Goal: Communication & Community: Share content

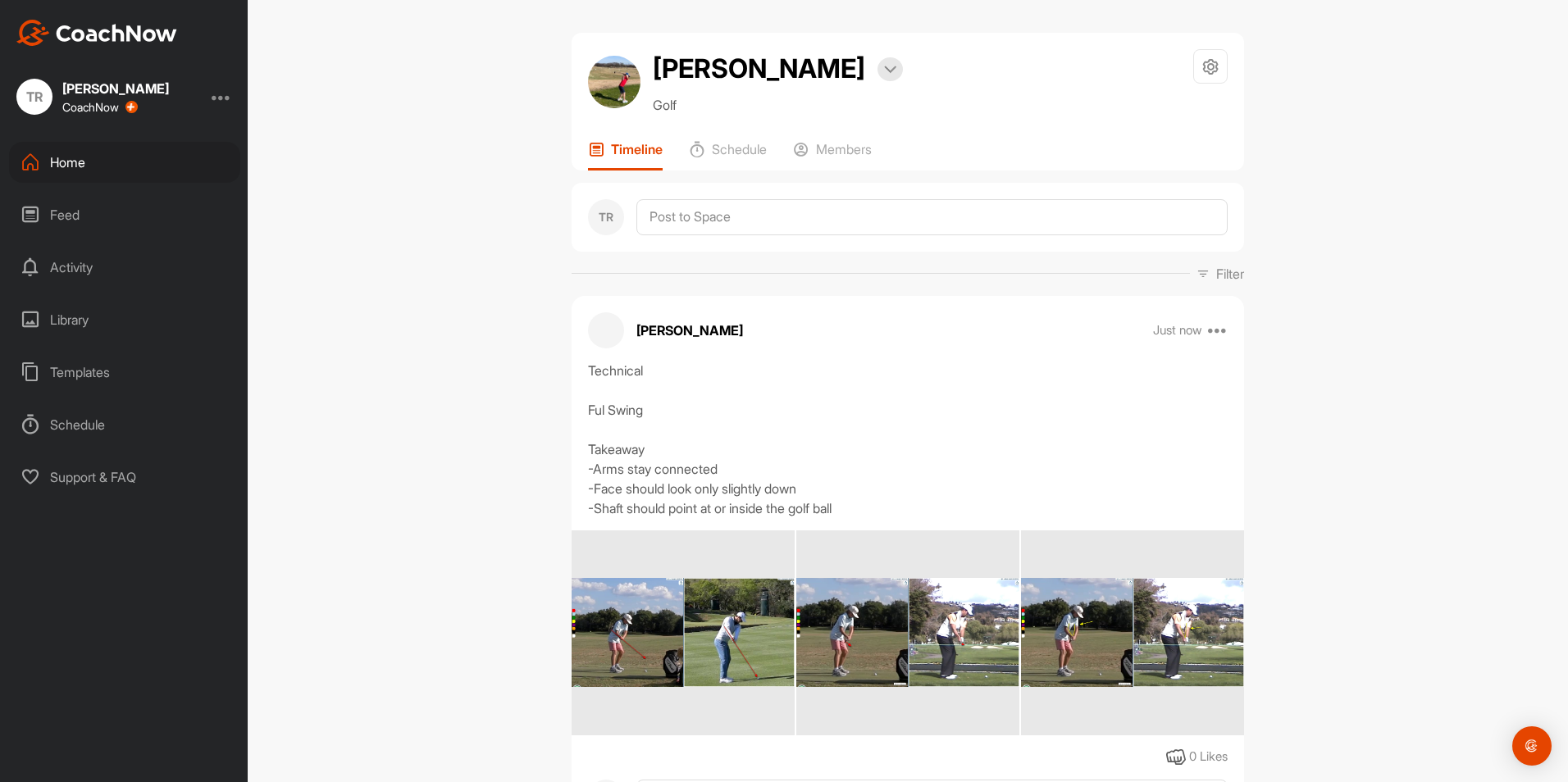
click at [124, 168] on div "Home" at bounding box center [125, 163] width 231 height 41
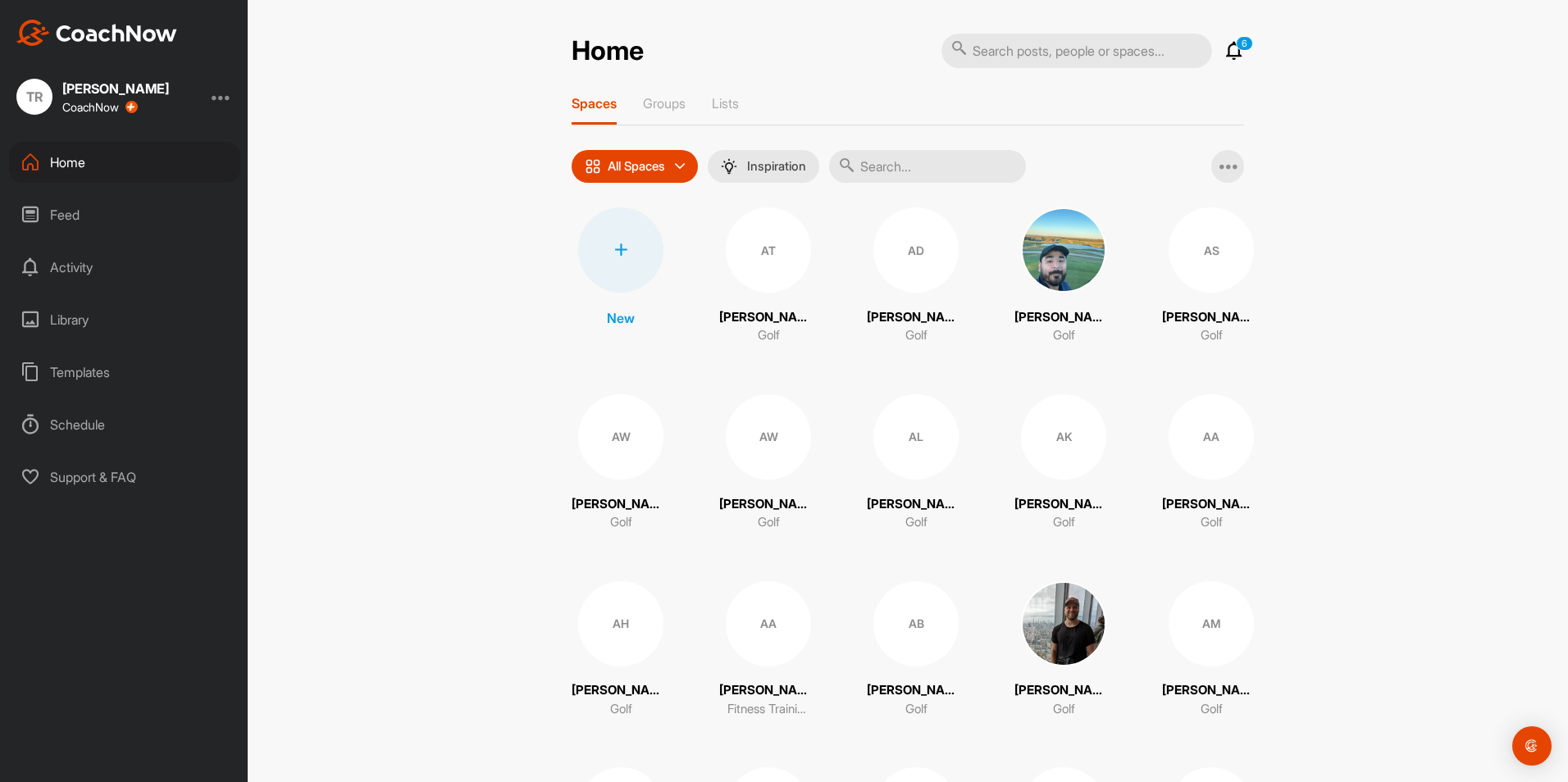
click at [1001, 57] on input "text" at bounding box center [1076, 51] width 271 height 35
type input "="
type input "[PERSON_NAME]"
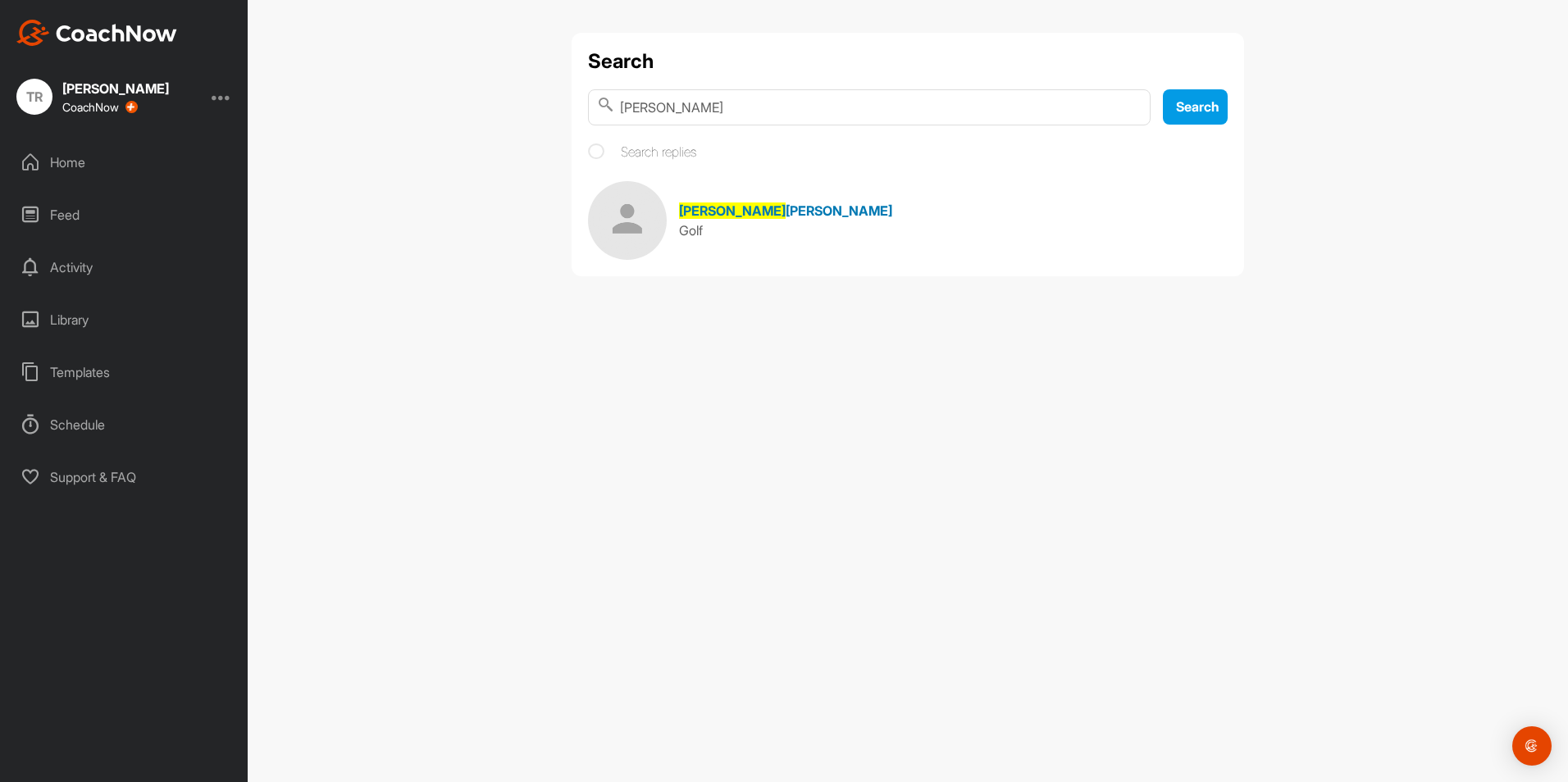
click at [735, 220] on div "[PERSON_NAME]" at bounding box center [785, 211] width 213 height 20
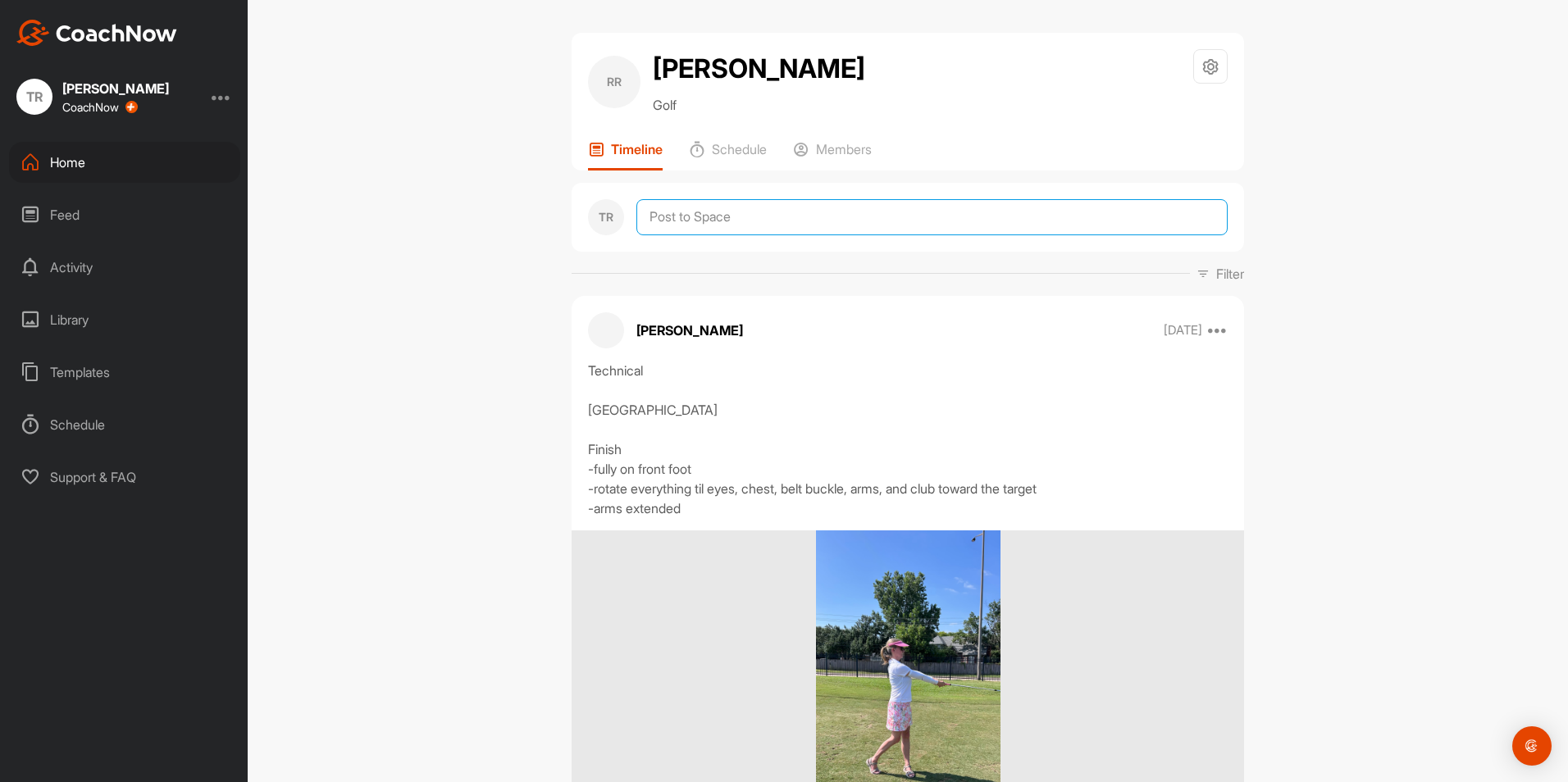
click at [716, 215] on textarea at bounding box center [932, 217] width 591 height 36
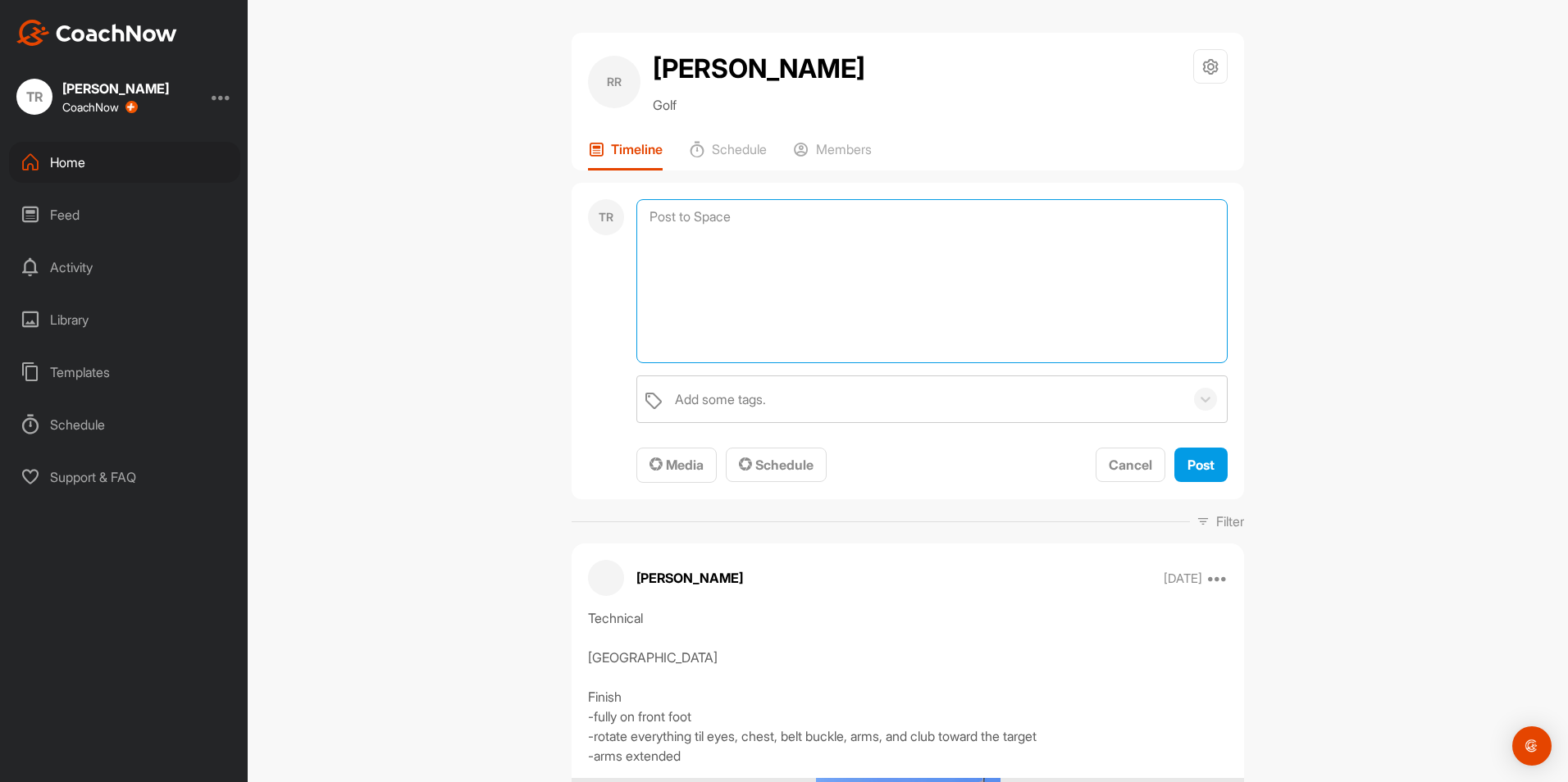
click at [679, 343] on textarea at bounding box center [932, 281] width 591 height 164
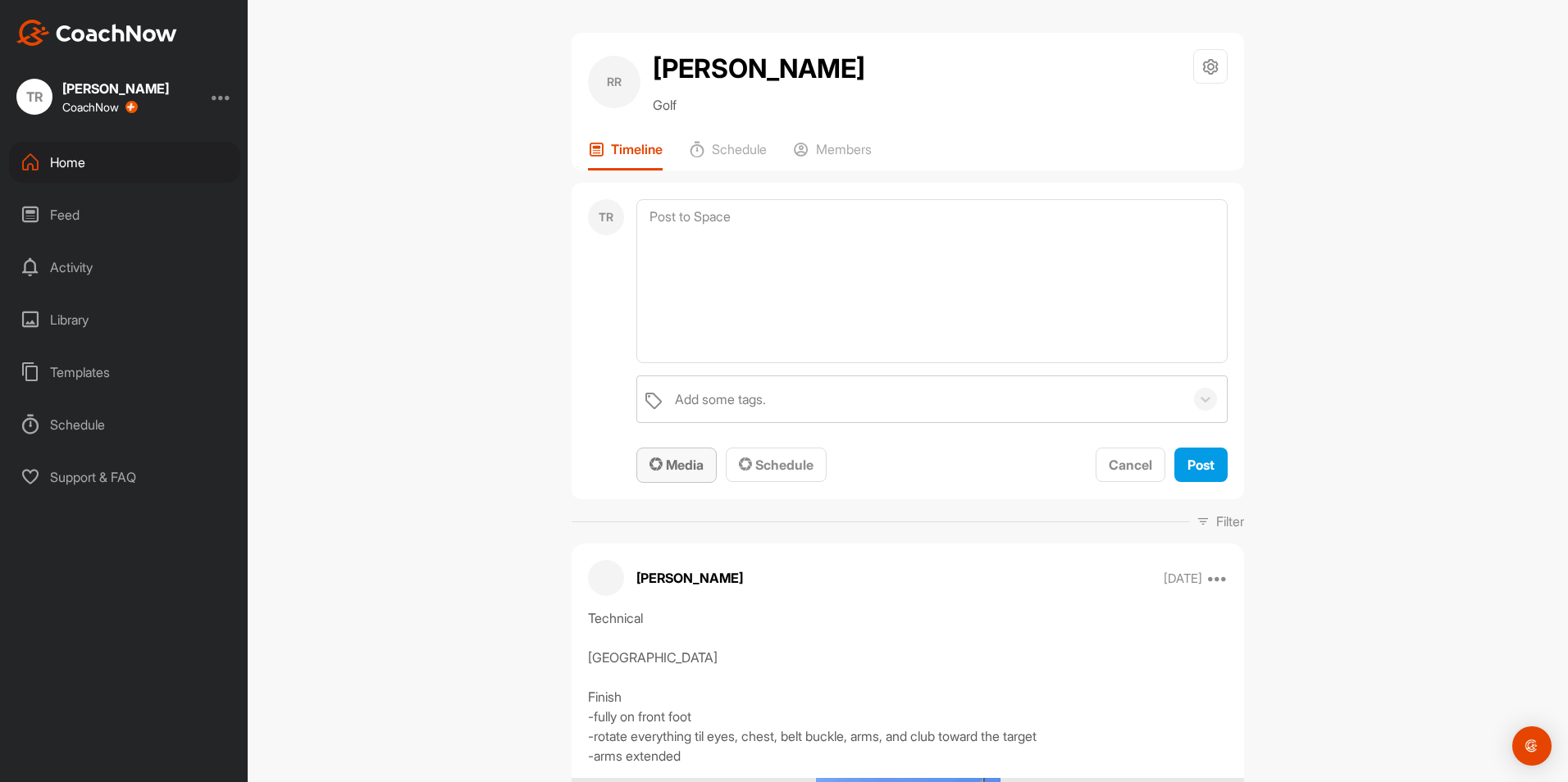
click at [677, 465] on span "Media" at bounding box center [677, 464] width 55 height 16
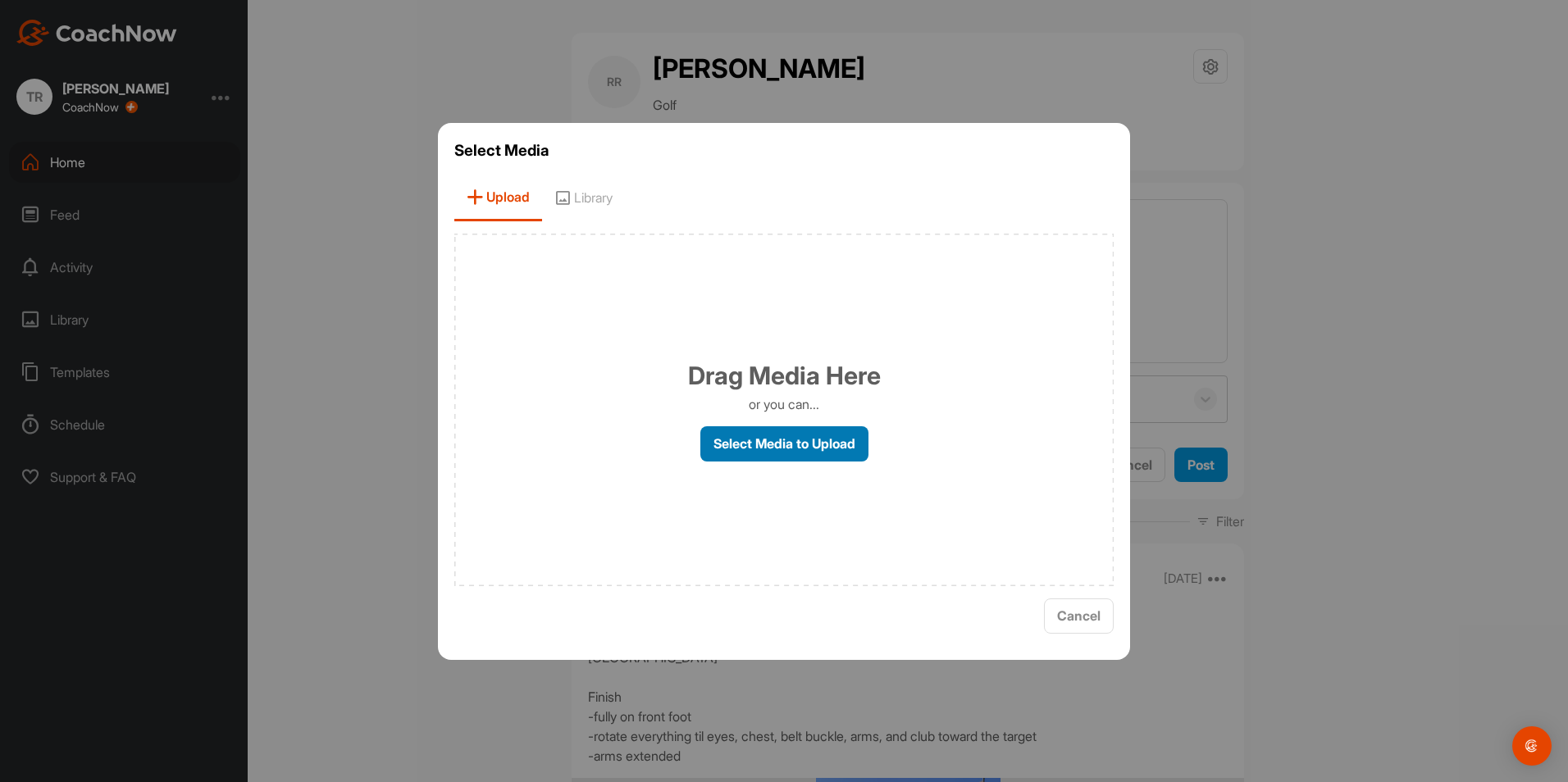
click at [807, 447] on label "Select Media to Upload" at bounding box center [784, 445] width 168 height 36
click at [0, 0] on input "Select Media to Upload" at bounding box center [0, 0] width 0 height 0
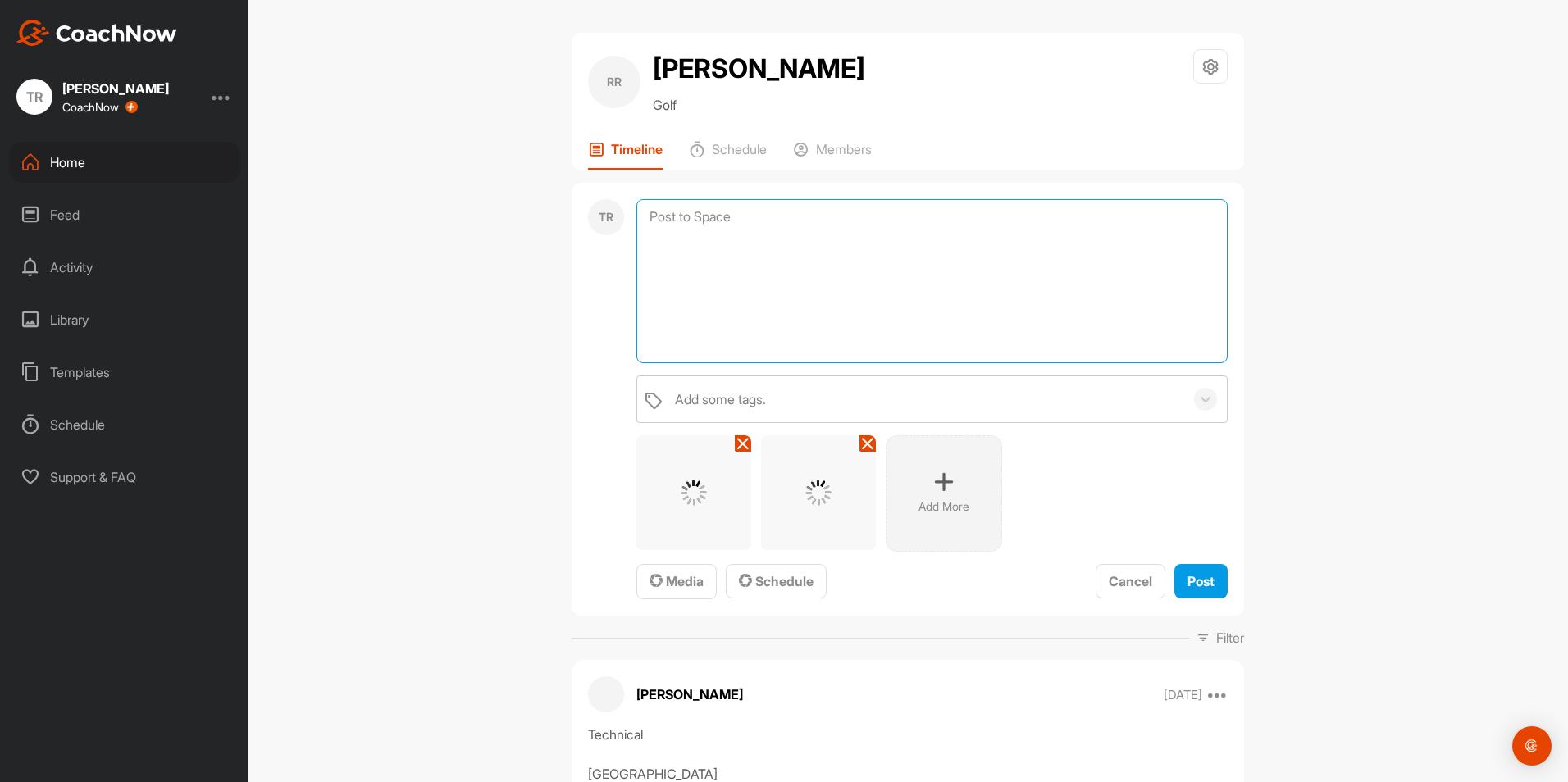
click at [852, 283] on textarea at bounding box center [932, 281] width 591 height 164
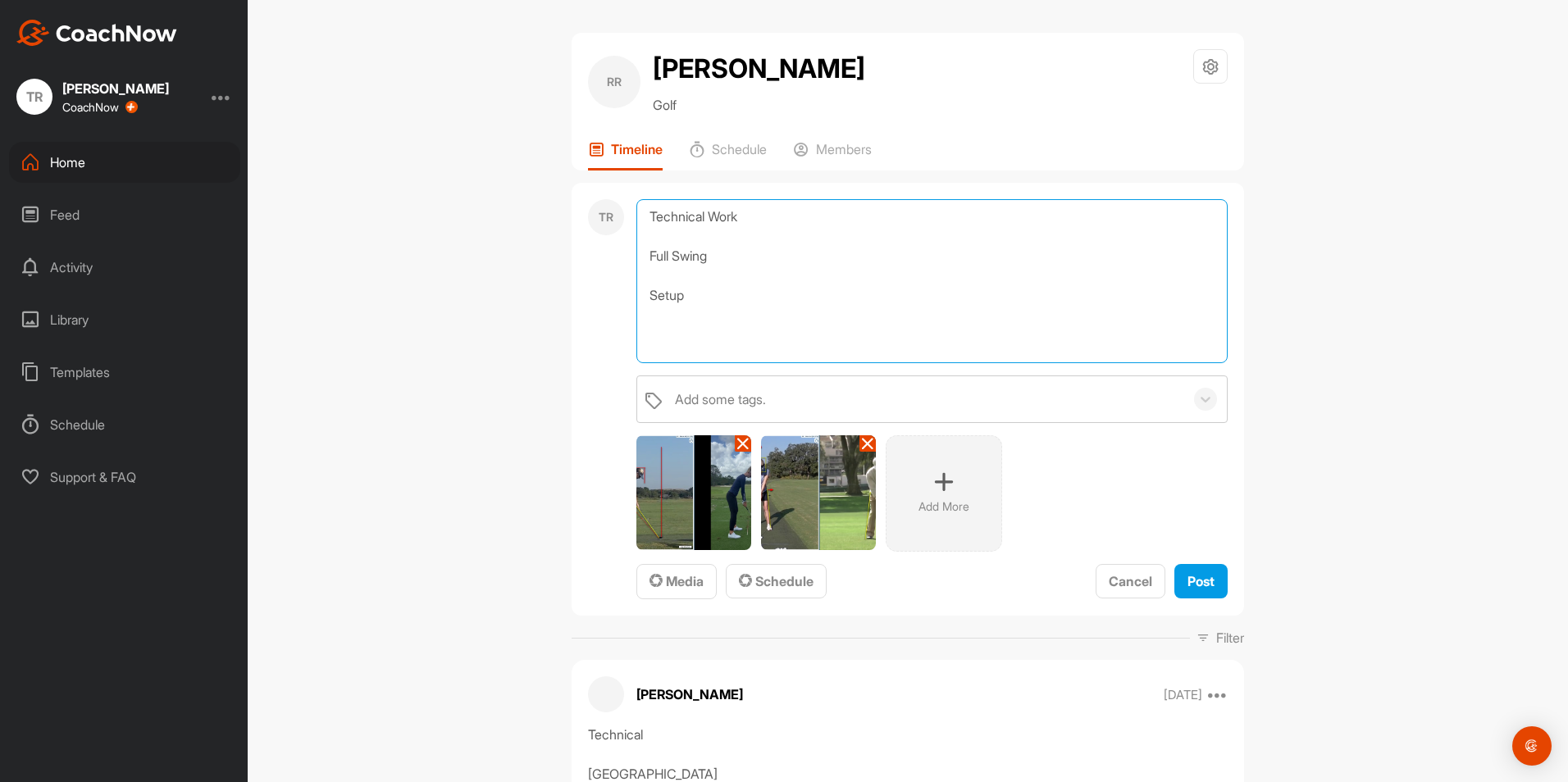
click at [639, 217] on textarea "Technical Work Full Swing Setup" at bounding box center [932, 281] width 591 height 164
click at [689, 303] on textarea "Technical Work Full Swing Setup" at bounding box center [932, 281] width 591 height 164
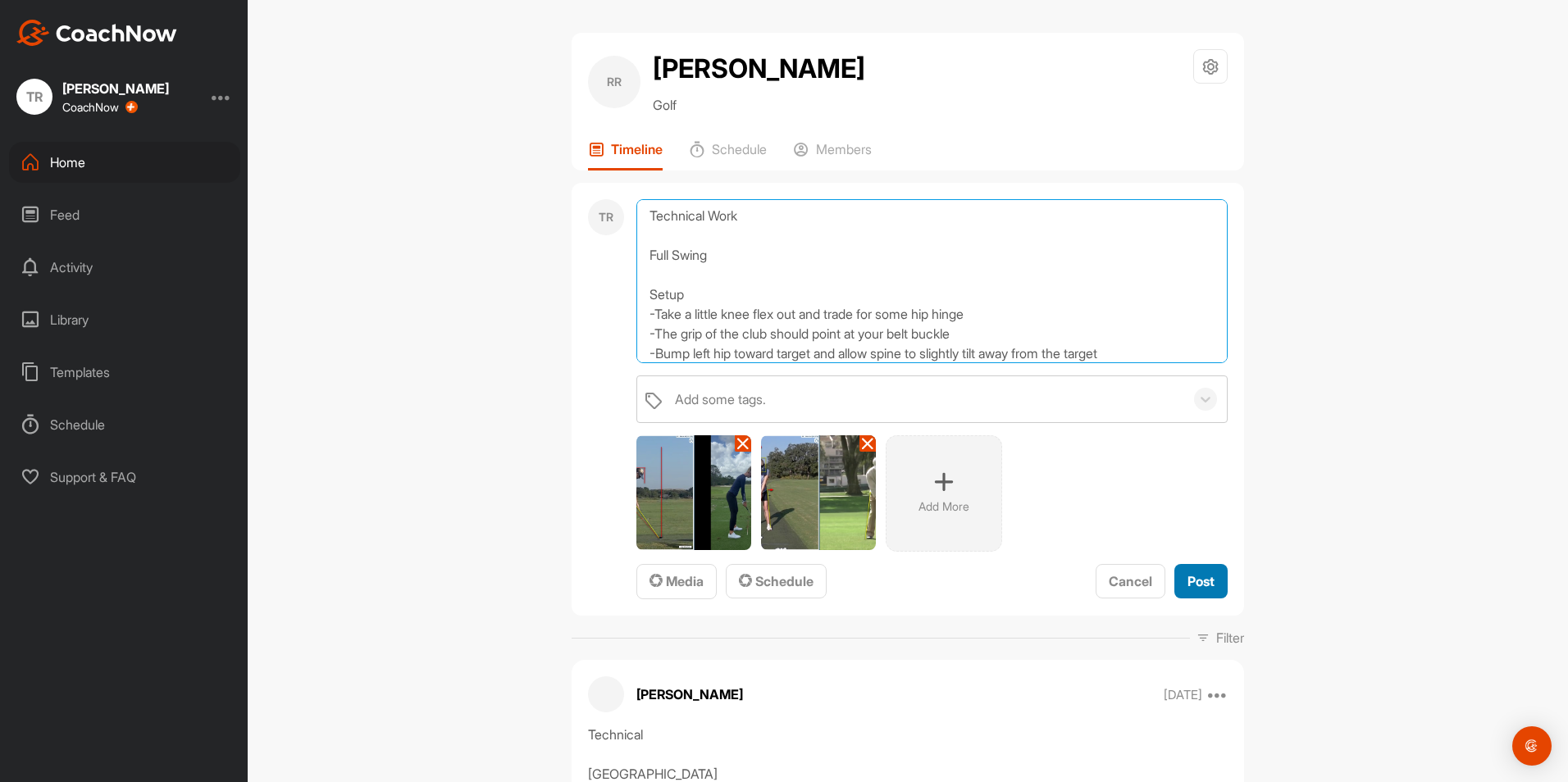
type textarea "Technical Work Full Swing Setup -Take a little knee flex out and trade for some…"
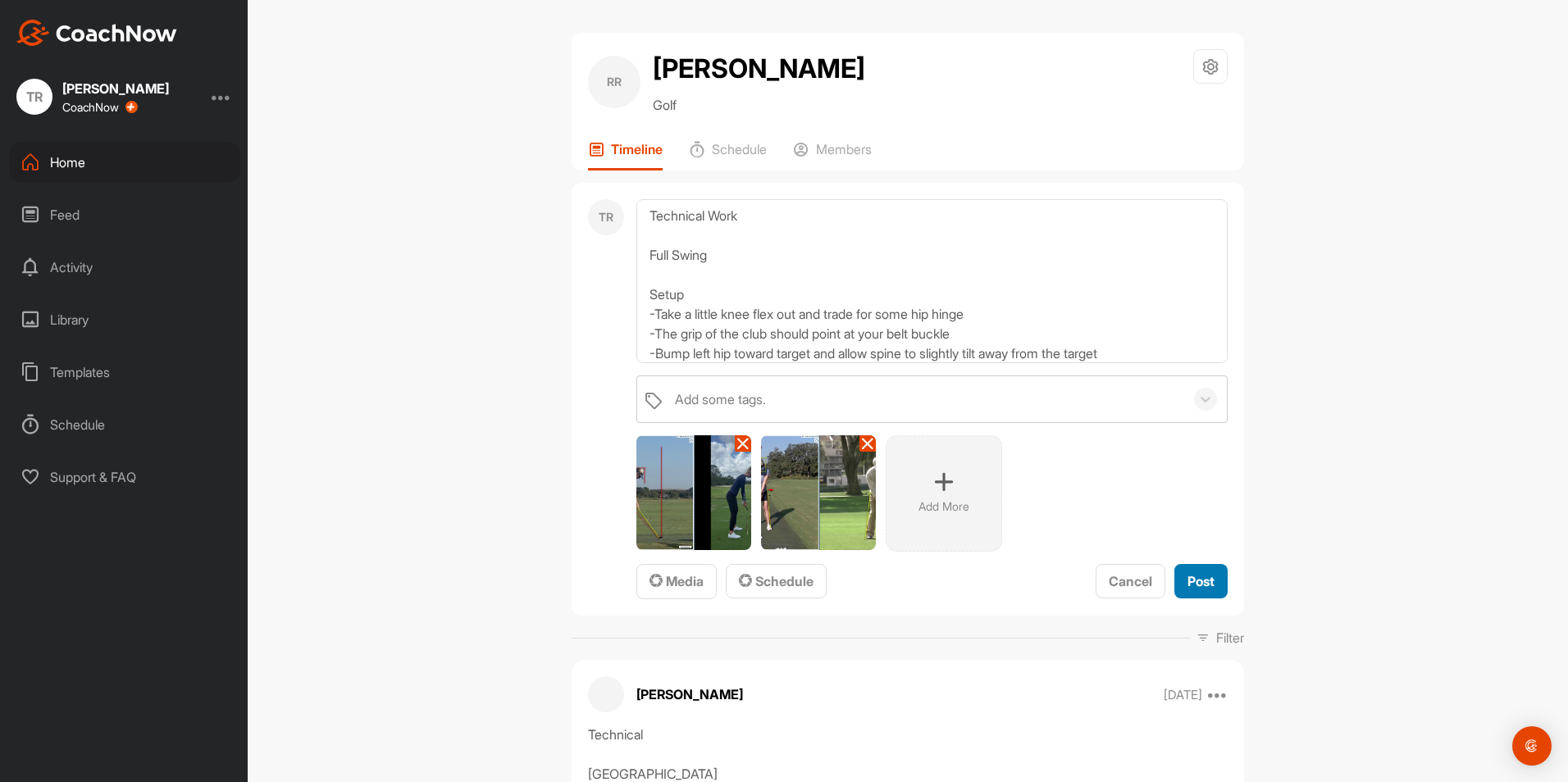
click at [1192, 586] on span "Post" at bounding box center [1200, 581] width 27 height 16
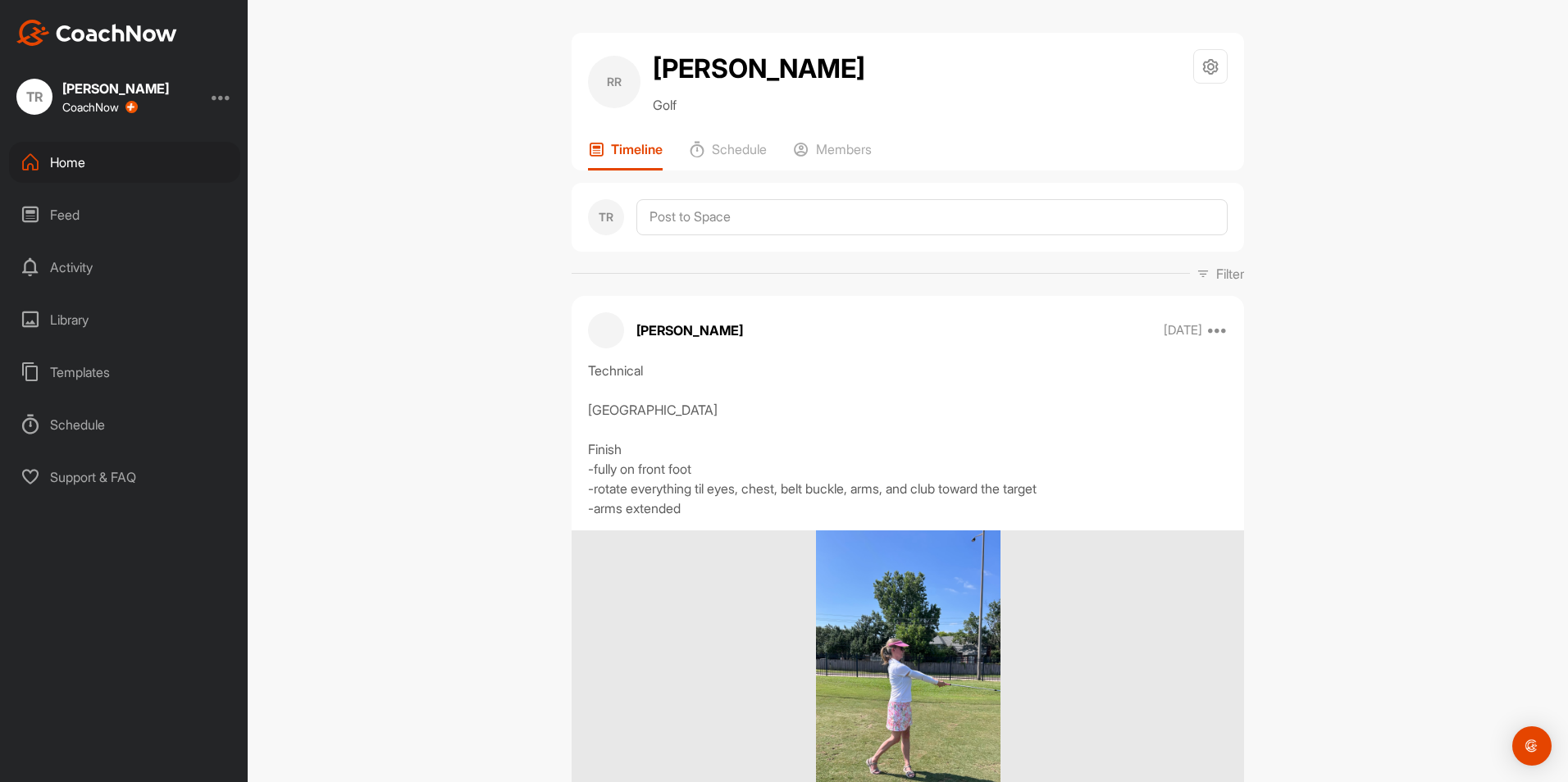
scroll to position [0, 0]
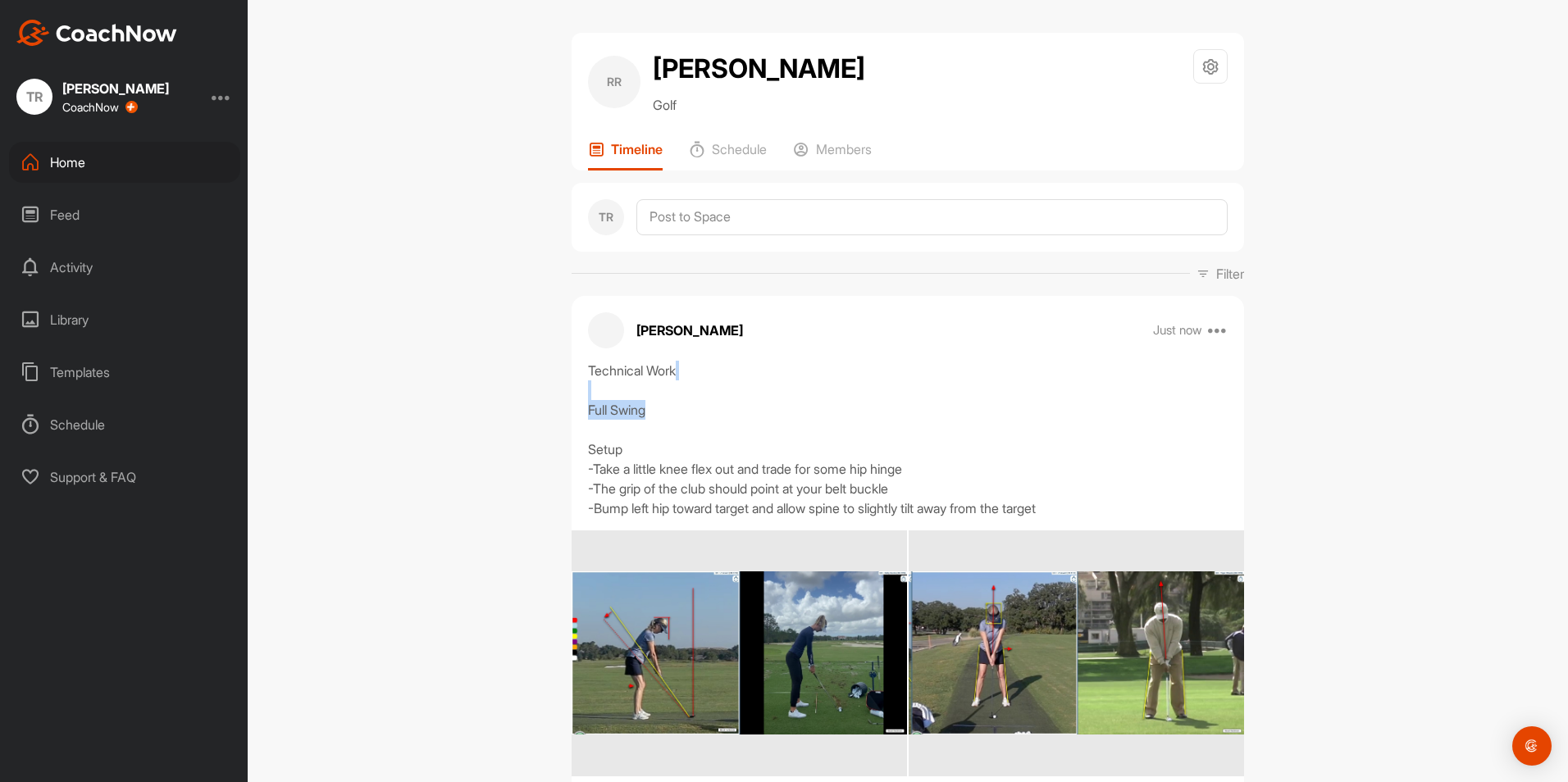
drag, startPoint x: 907, startPoint y: 410, endPoint x: 923, endPoint y: 353, distance: 59.2
click at [923, 353] on div "[PERSON_NAME] Just now Edit Edit Tags Pin to top Delete Technical Work Full Swi…" at bounding box center [907, 585] width 672 height 577
drag, startPoint x: 923, startPoint y: 353, endPoint x: 1382, endPoint y: 439, distance: 467.0
click at [1382, 439] on div "RR [PERSON_NAME] Golf Space Settings Your Notifications Timeline Schedule Membe…" at bounding box center [907, 391] width 1320 height 782
click at [661, 676] on img at bounding box center [739, 653] width 336 height 164
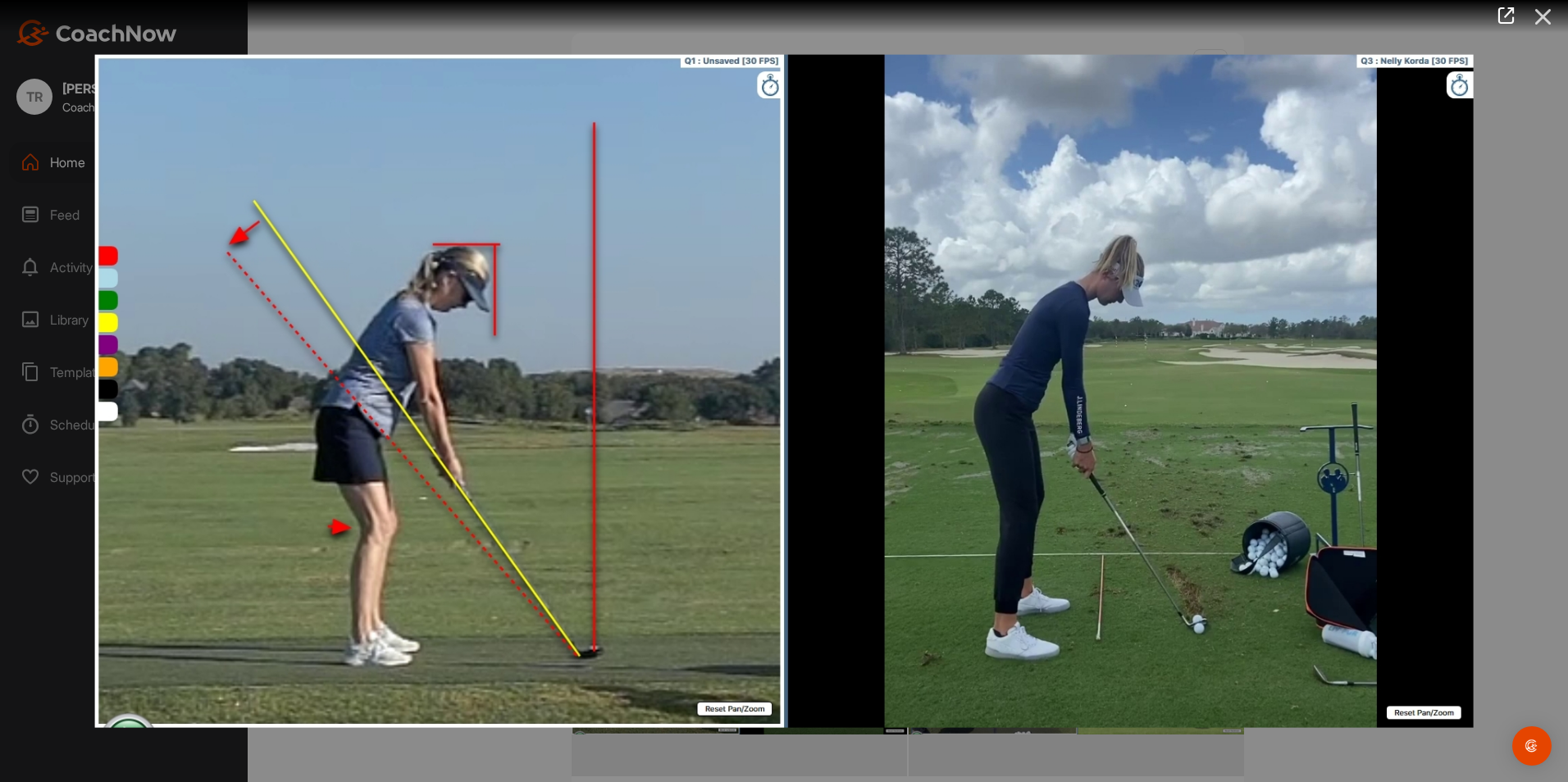
click at [1542, 20] on icon at bounding box center [1543, 17] width 38 height 30
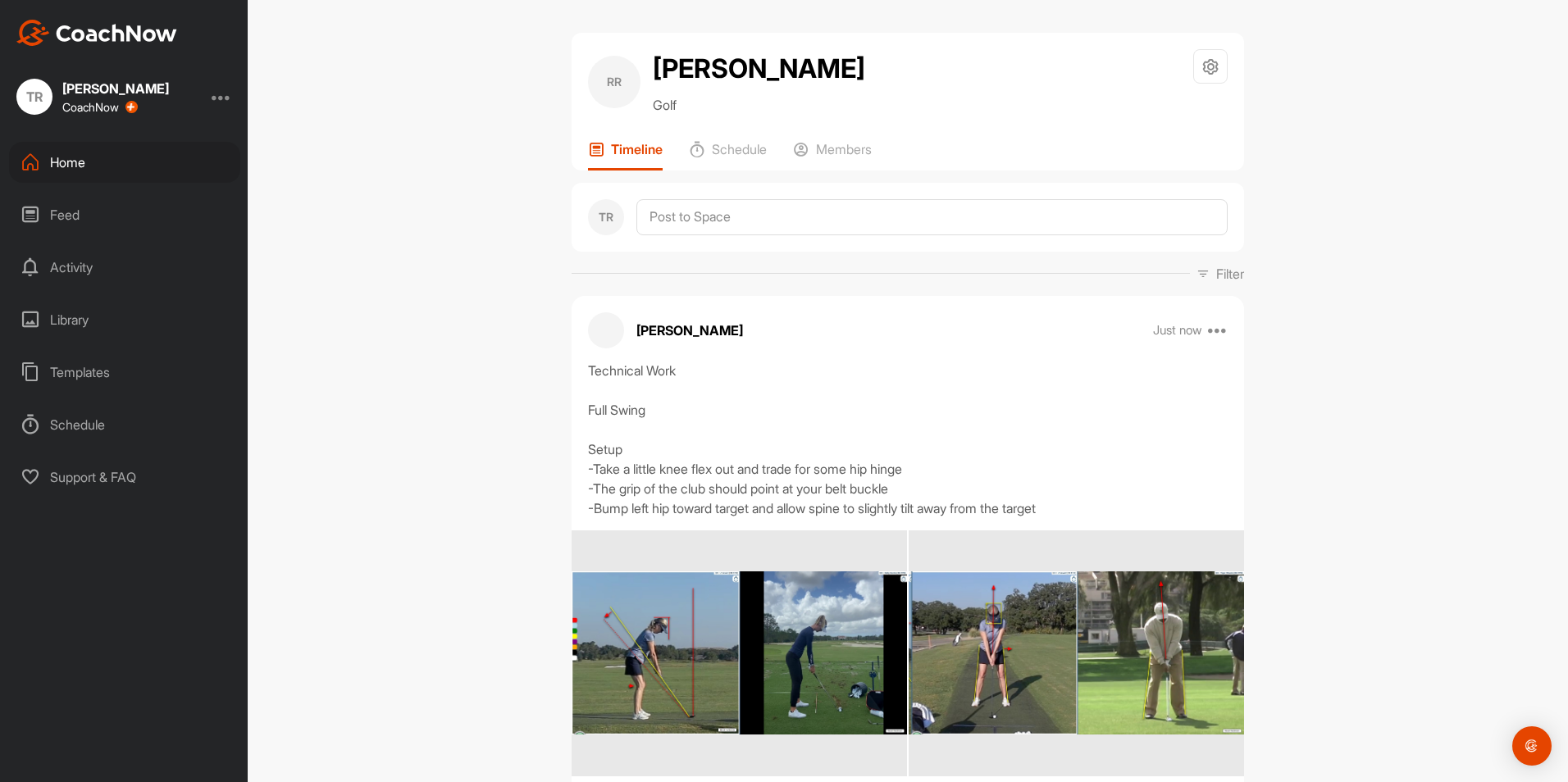
click at [1057, 689] on img at bounding box center [1075, 653] width 336 height 164
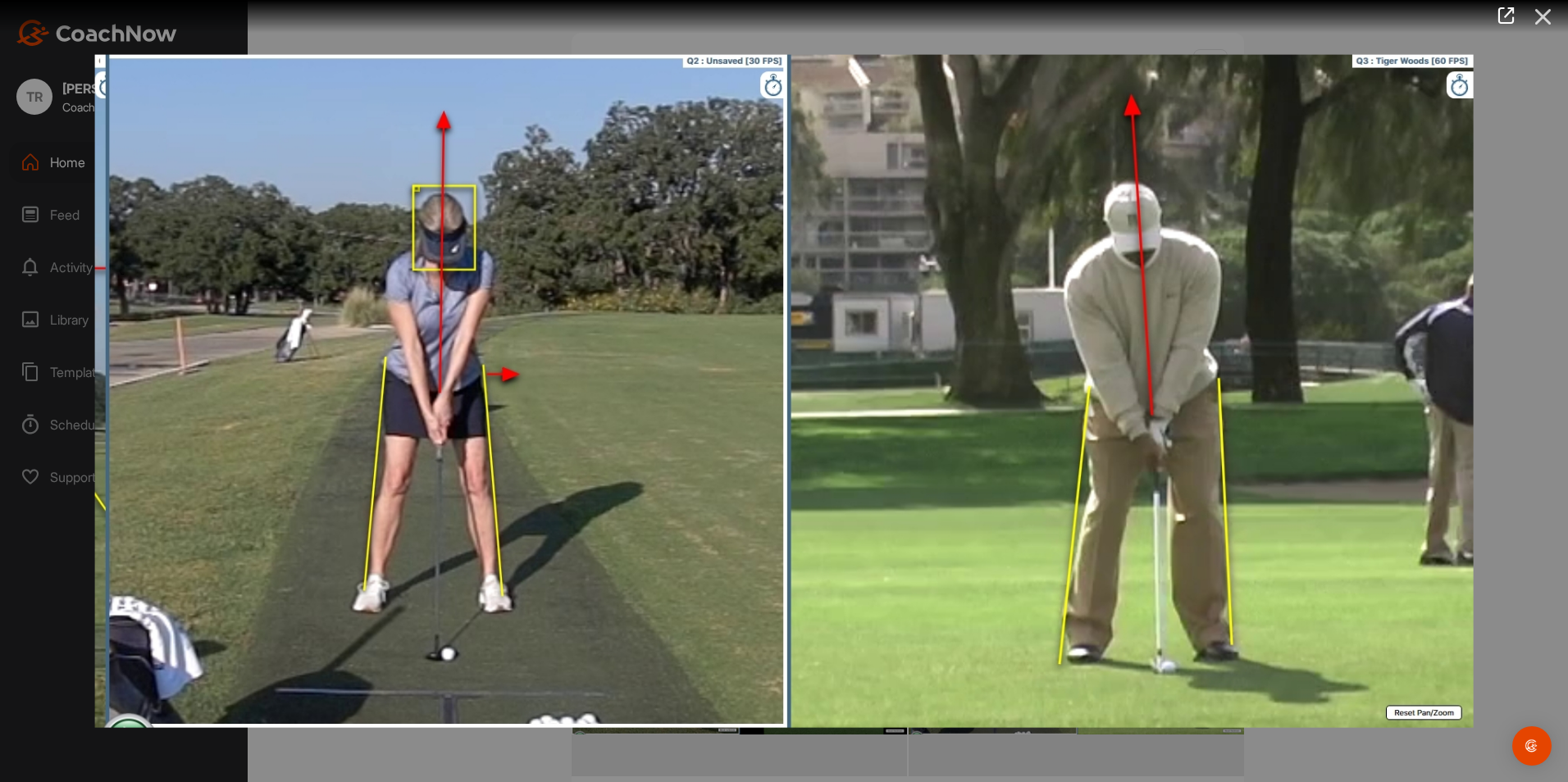
click at [1536, 3] on icon at bounding box center [1543, 17] width 38 height 30
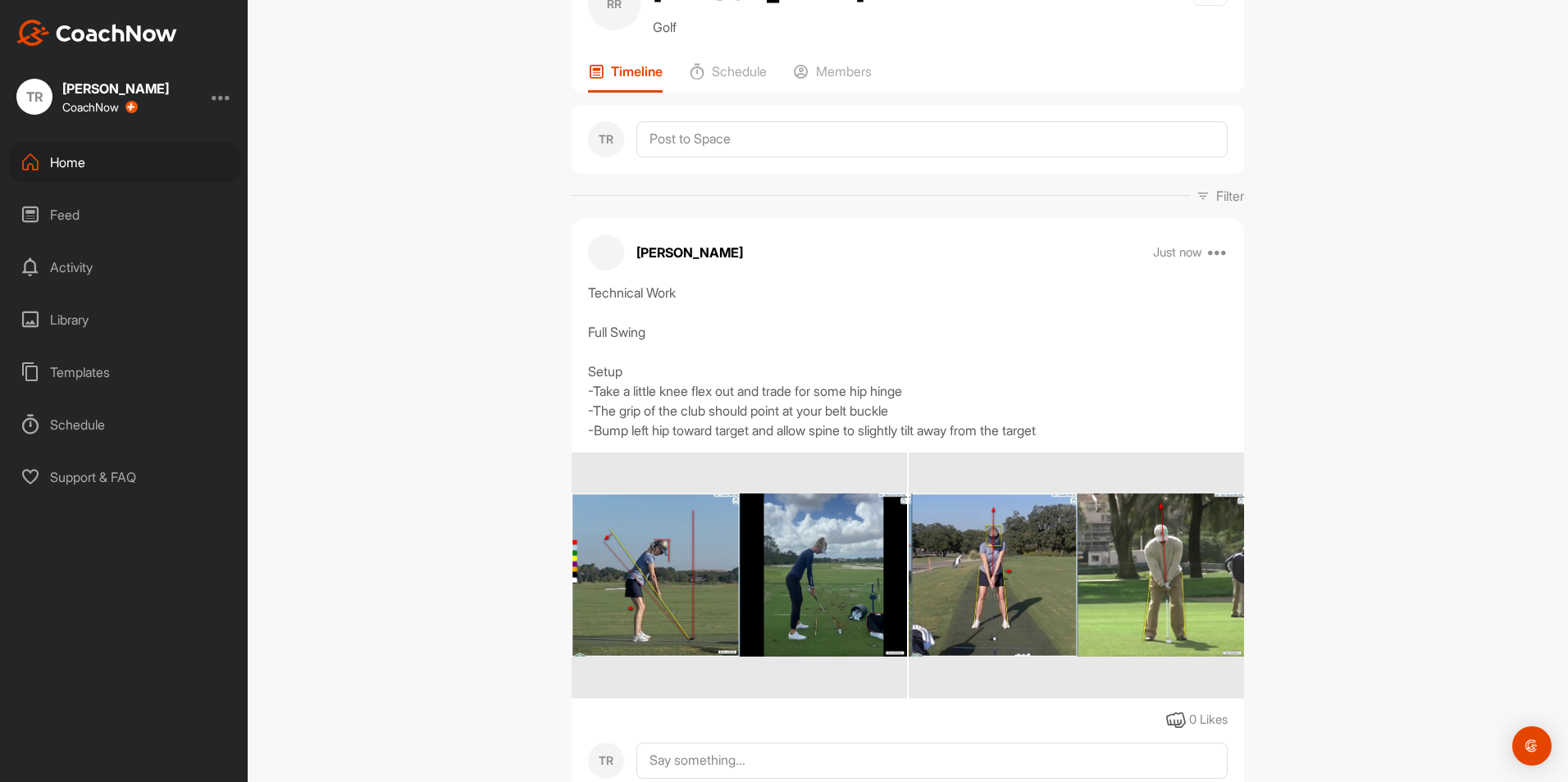
scroll to position [79, 0]
click at [703, 147] on textarea at bounding box center [932, 138] width 591 height 36
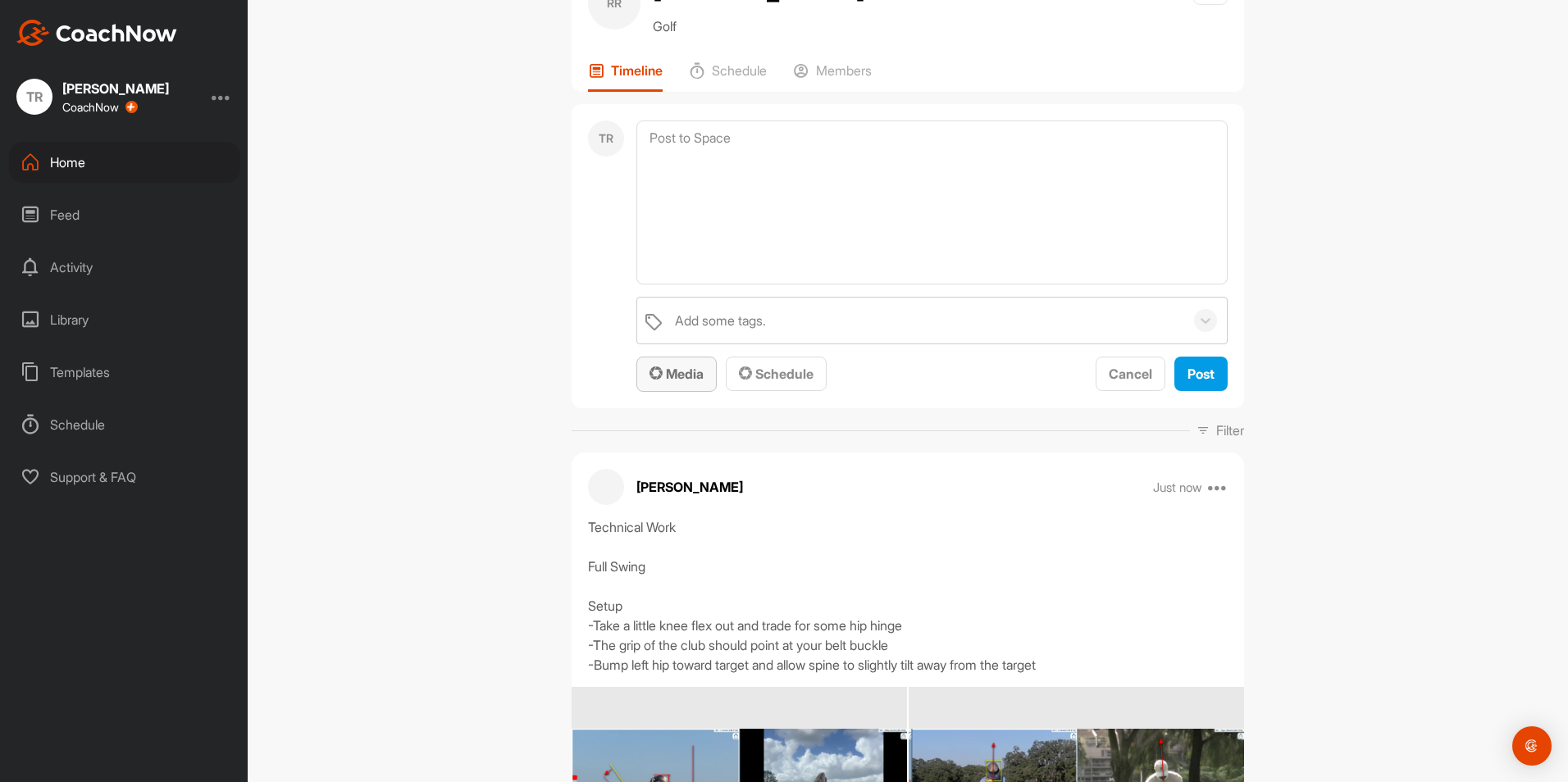
click at [683, 372] on span "Media" at bounding box center [677, 373] width 55 height 16
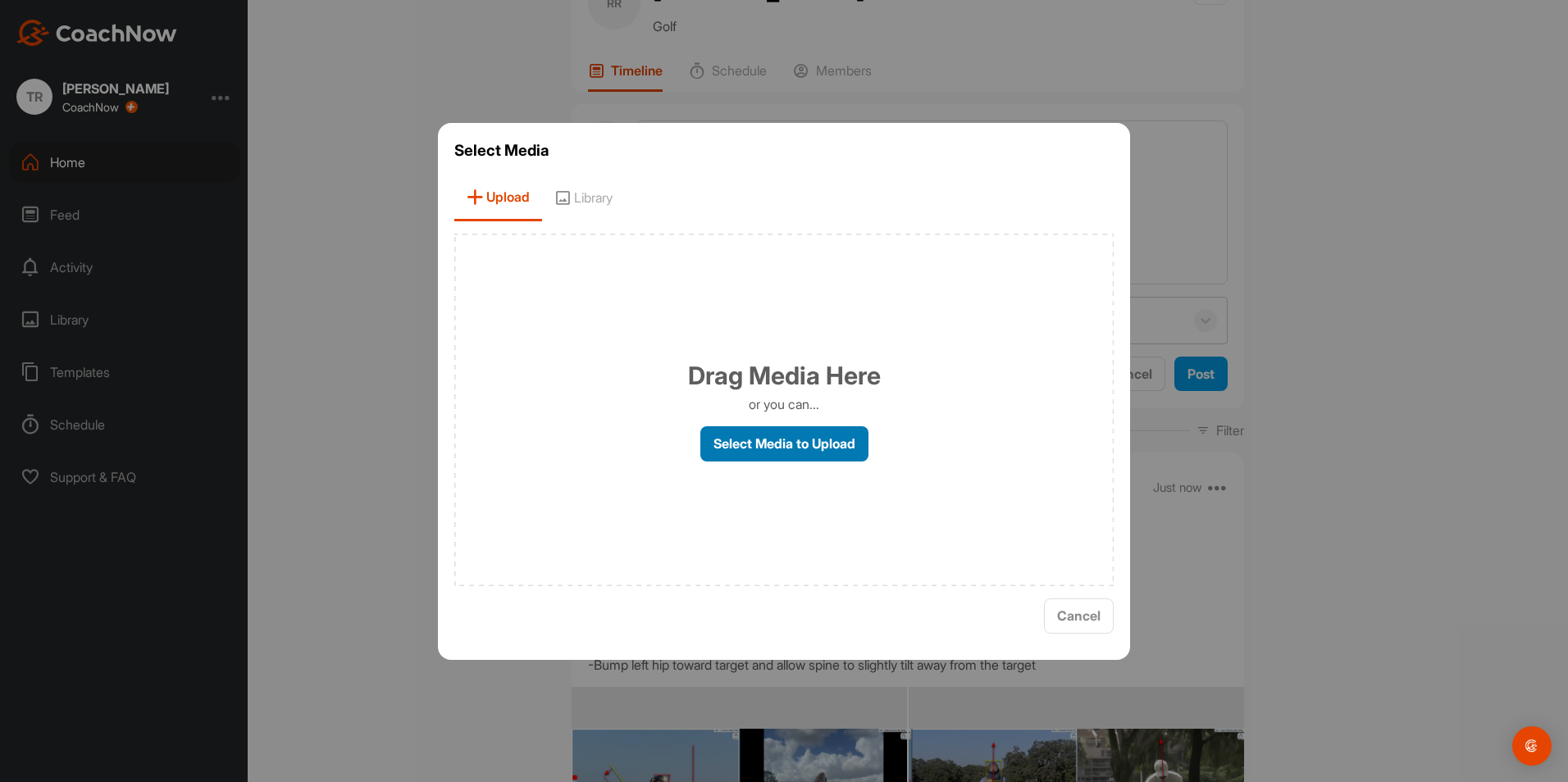
click at [794, 447] on label "Select Media to Upload" at bounding box center [784, 445] width 168 height 36
click at [0, 0] on input "Select Media to Upload" at bounding box center [0, 0] width 0 height 0
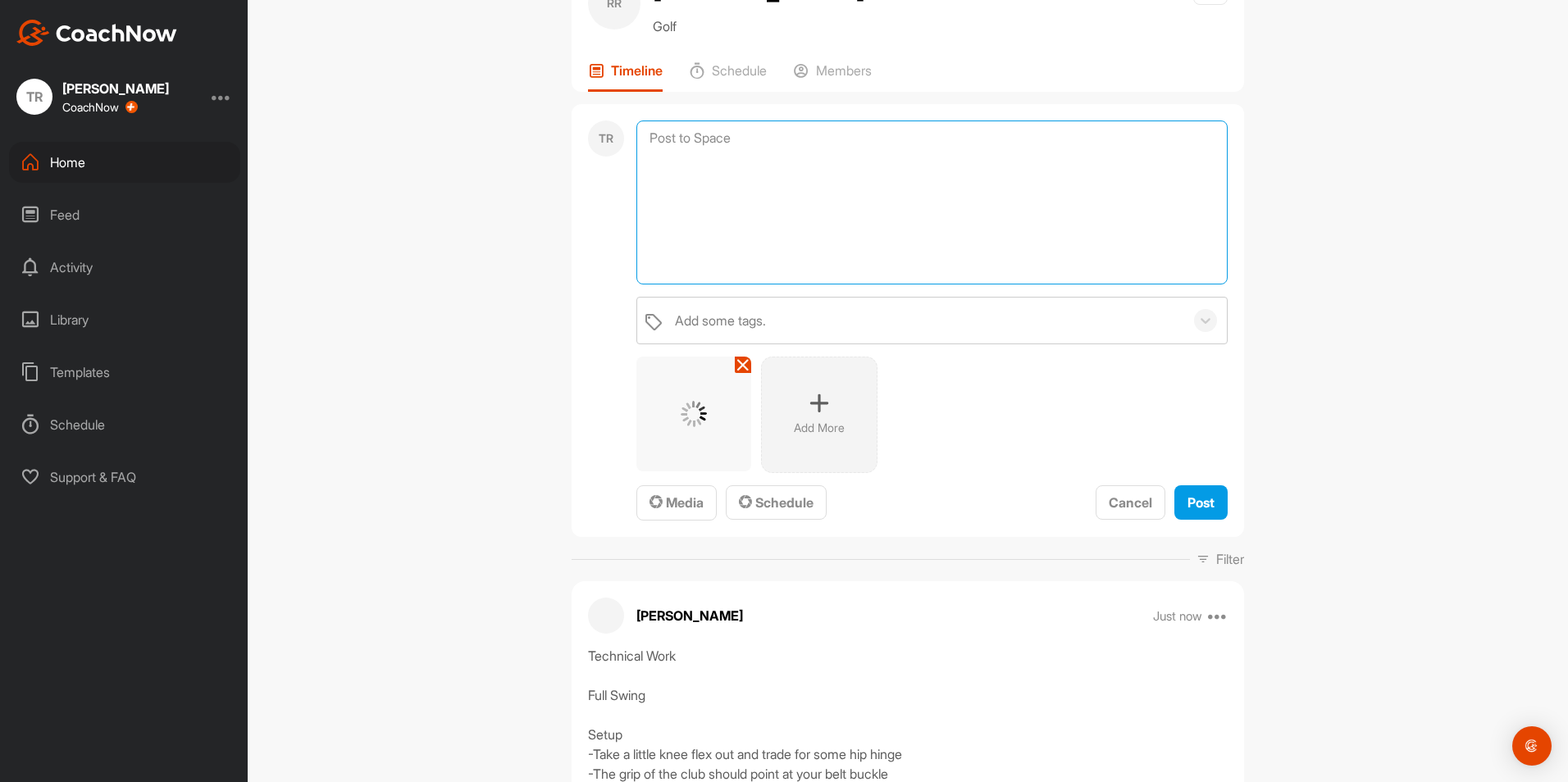
click at [798, 253] on textarea at bounding box center [932, 202] width 591 height 164
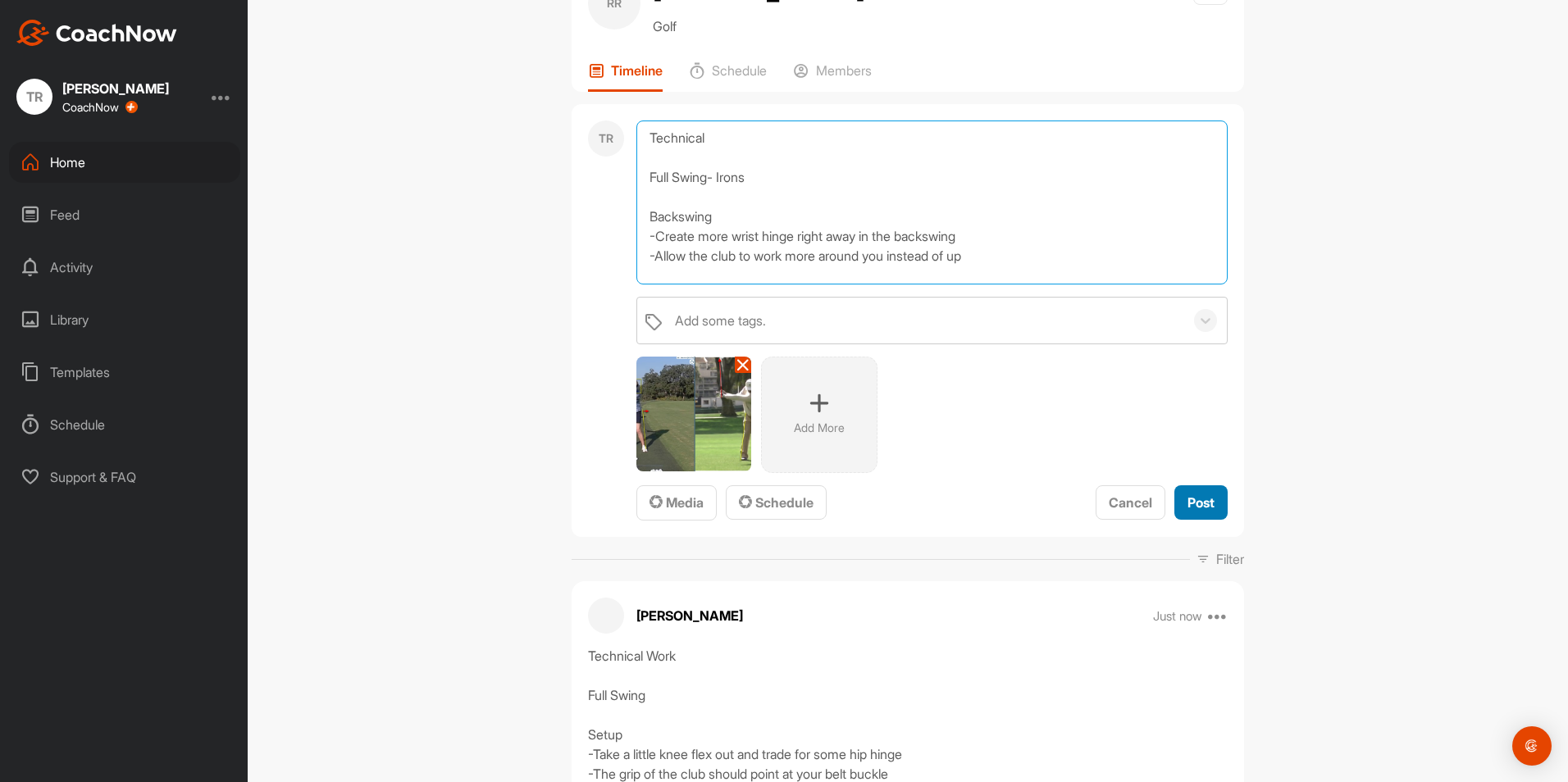
type textarea "Technical Full Swing- Irons Backswing -Create more wrist hinge right away in th…"
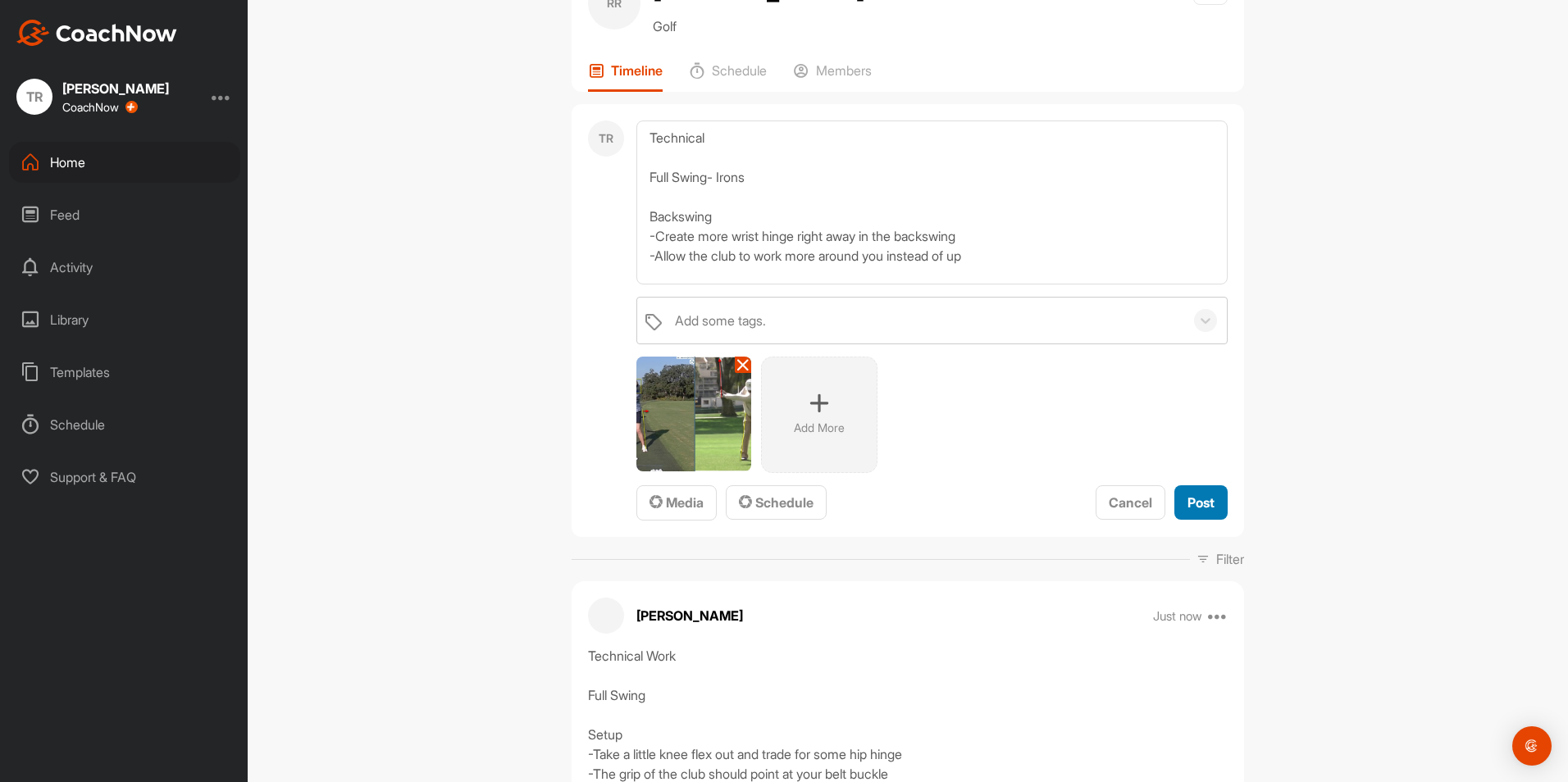
click at [1198, 506] on span "Post" at bounding box center [1200, 502] width 27 height 16
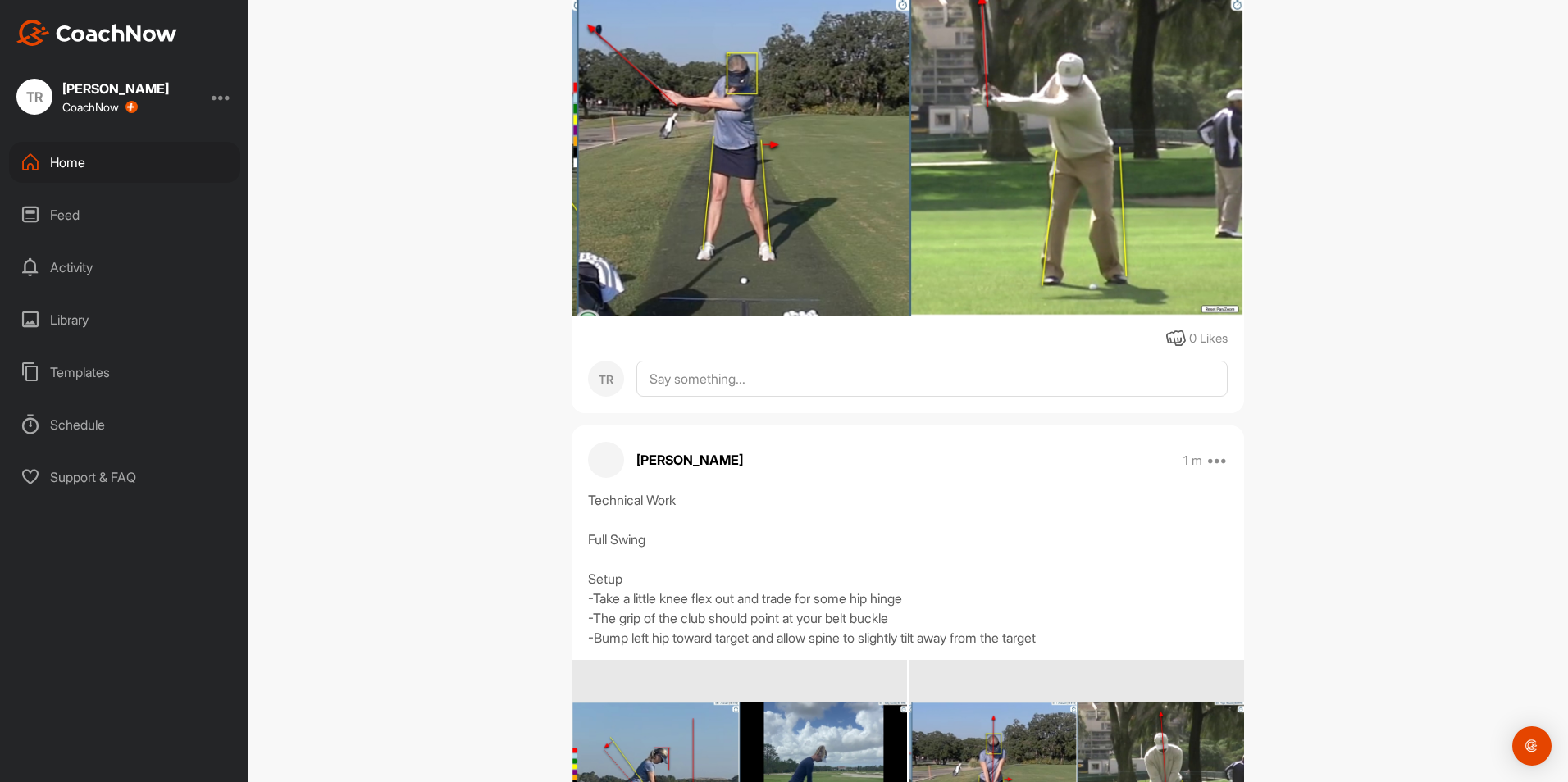
scroll to position [524, 0]
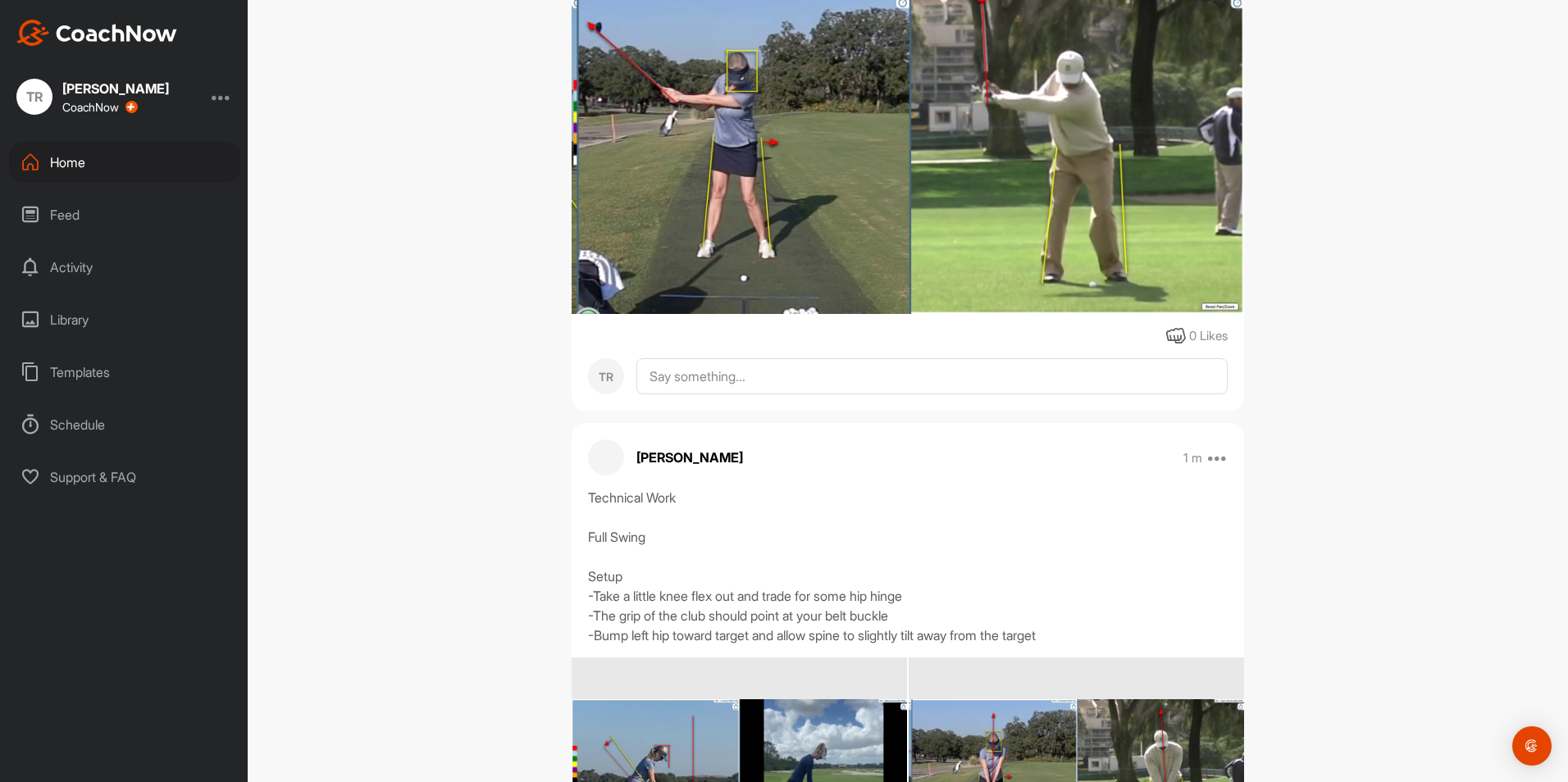
click at [1222, 457] on div "[PERSON_NAME] 1 m Edit Edit Tags Pin to top Delete" at bounding box center [907, 457] width 672 height 36
click at [1215, 458] on icon at bounding box center [1217, 457] width 20 height 20
click at [1094, 528] on button "Edit" at bounding box center [1116, 512] width 221 height 55
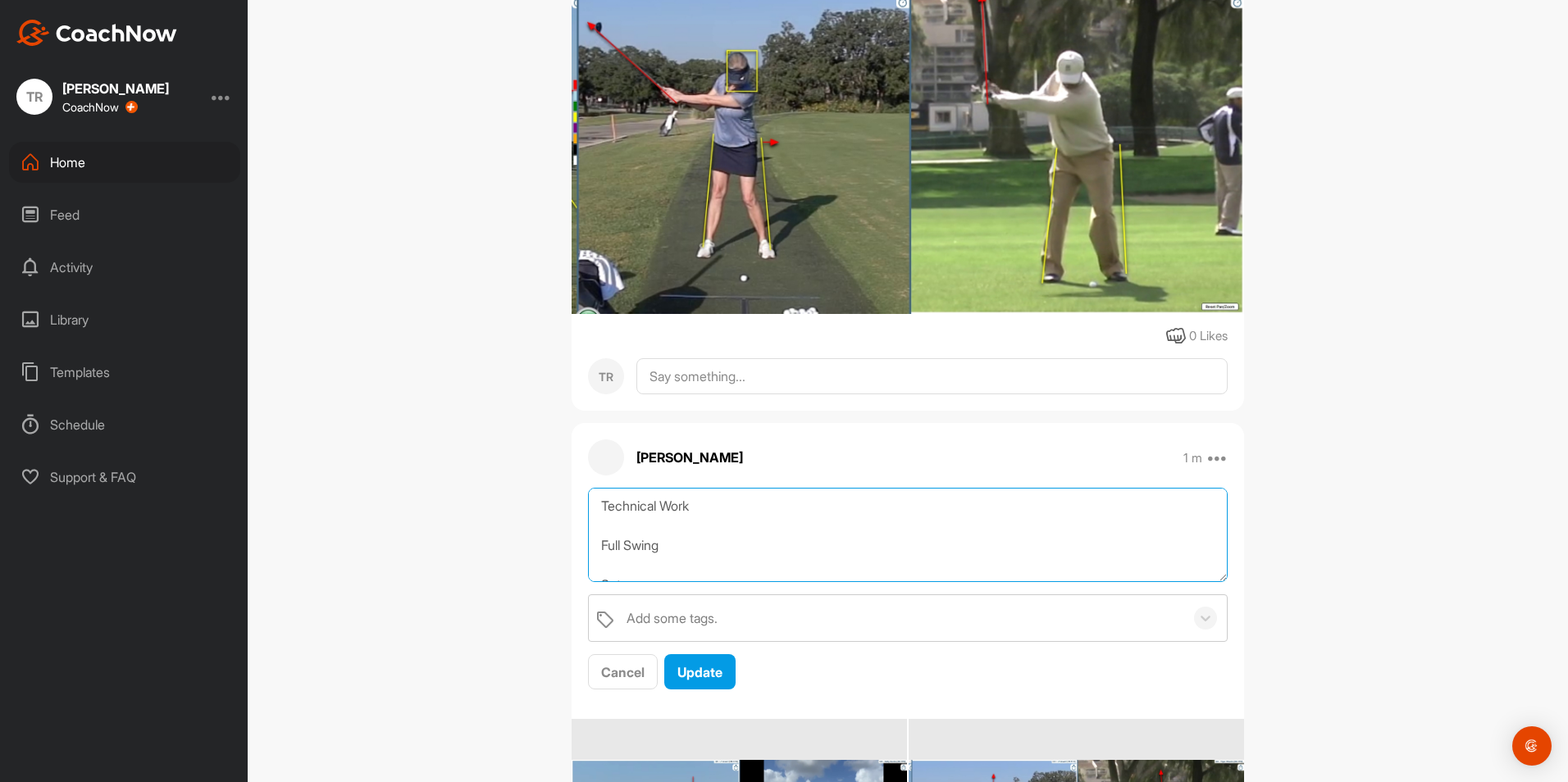
click at [670, 553] on textarea "Technical Work Full Swing Setup -Take a little knee flex out and trade for some…" at bounding box center [907, 535] width 639 height 94
type textarea "Technical Work Full Swing-Irons Setup -Take a little knee flex out and trade fo…"
click at [698, 684] on button "Update" at bounding box center [699, 672] width 71 height 36
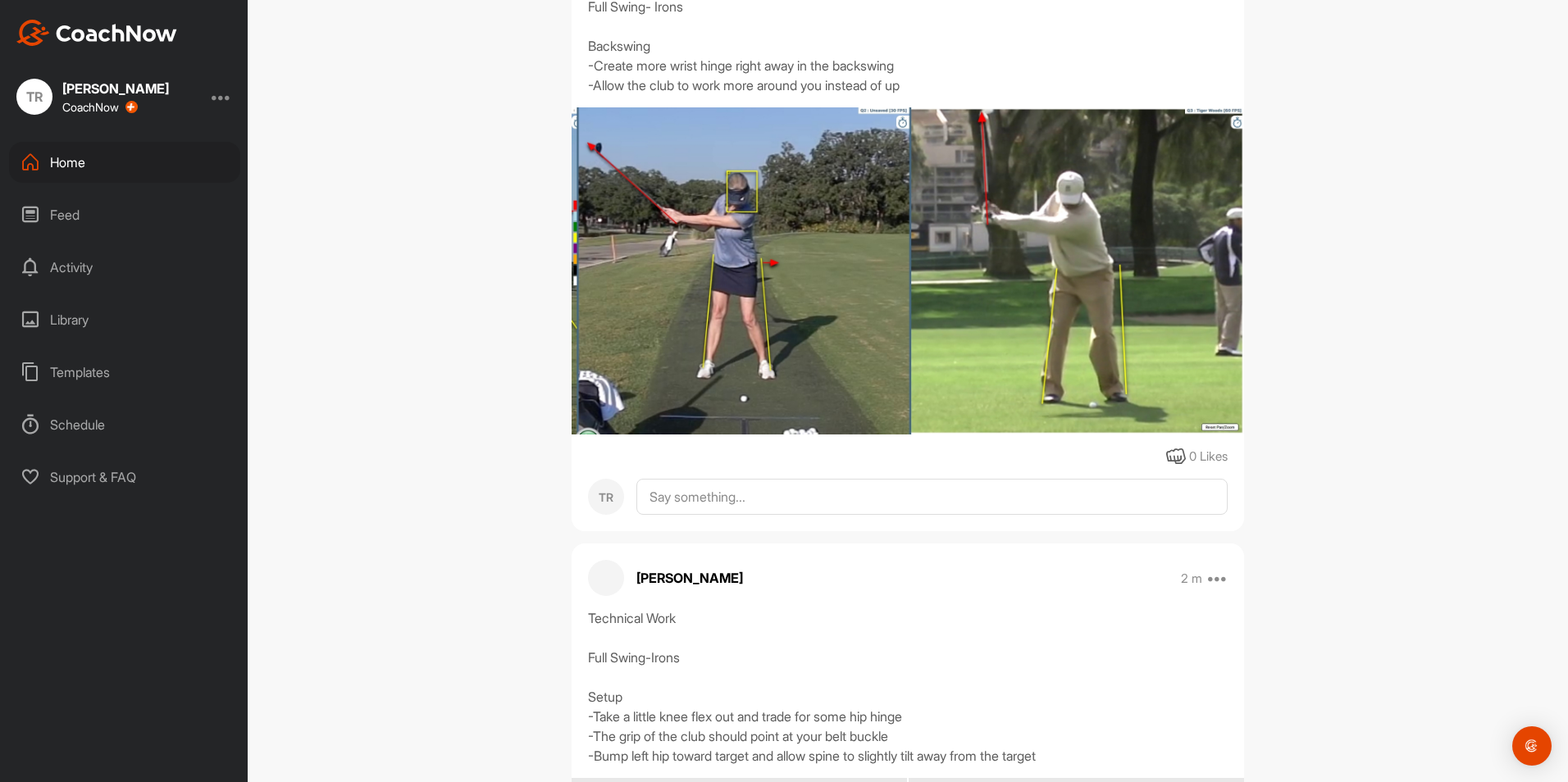
scroll to position [395, 0]
